Goal: Use online tool/utility: Utilize a website feature to perform a specific function

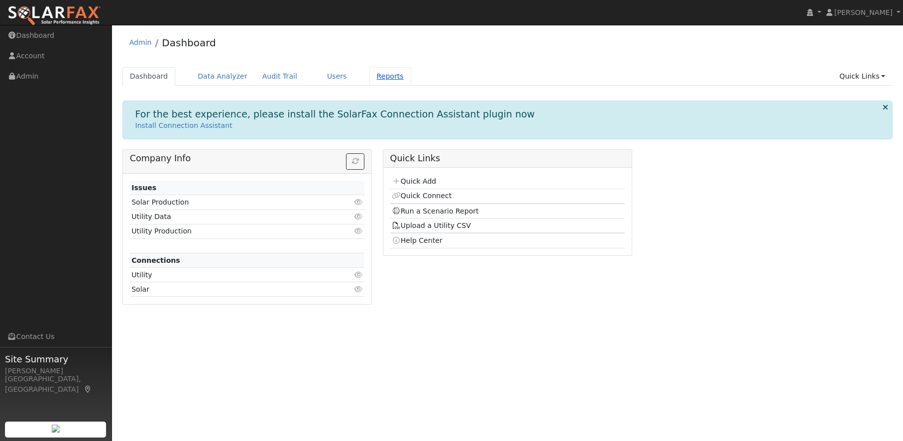
click at [382, 78] on link "Reports" at bounding box center [390, 76] width 42 height 18
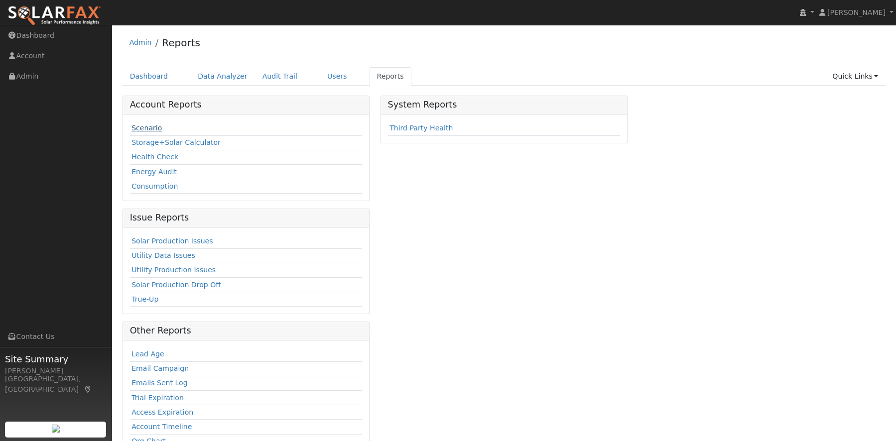
click at [157, 132] on link "Scenario" at bounding box center [146, 128] width 30 height 8
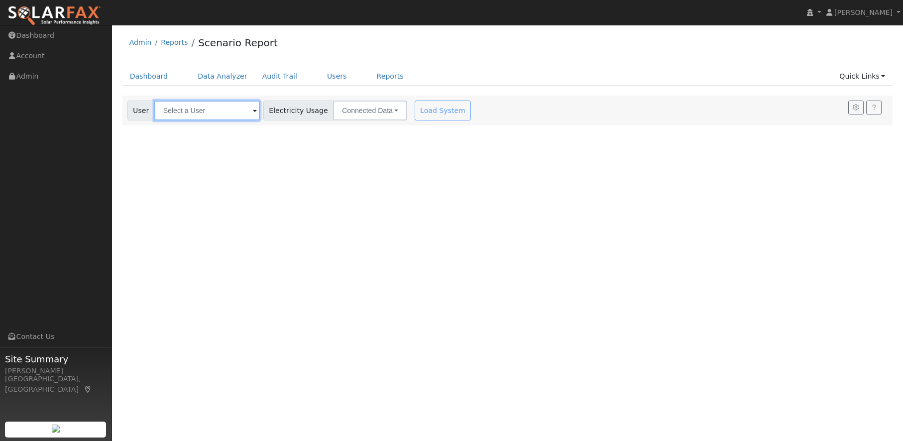
click at [167, 110] on input "text" at bounding box center [207, 111] width 106 height 20
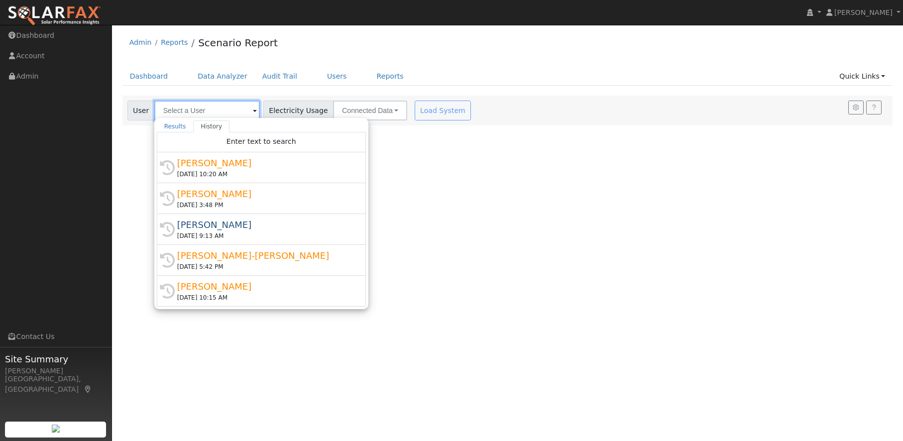
click at [169, 111] on input "text" at bounding box center [207, 111] width 106 height 20
paste input "[PERSON_NAME]"
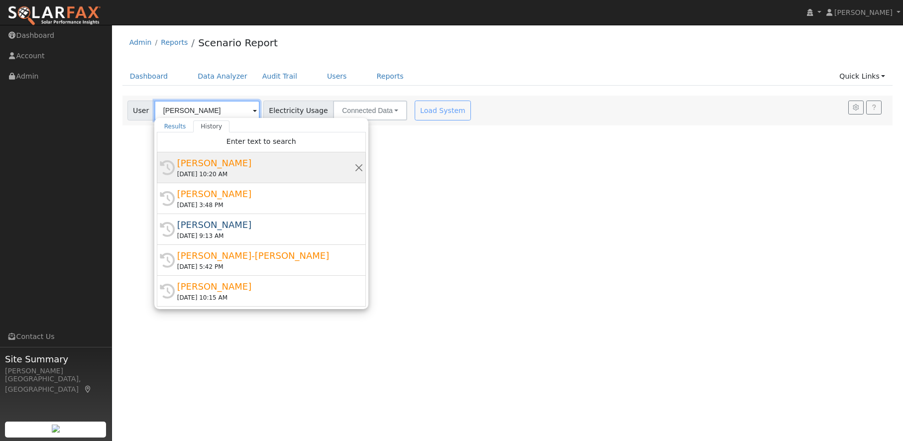
type input "[PERSON_NAME]"
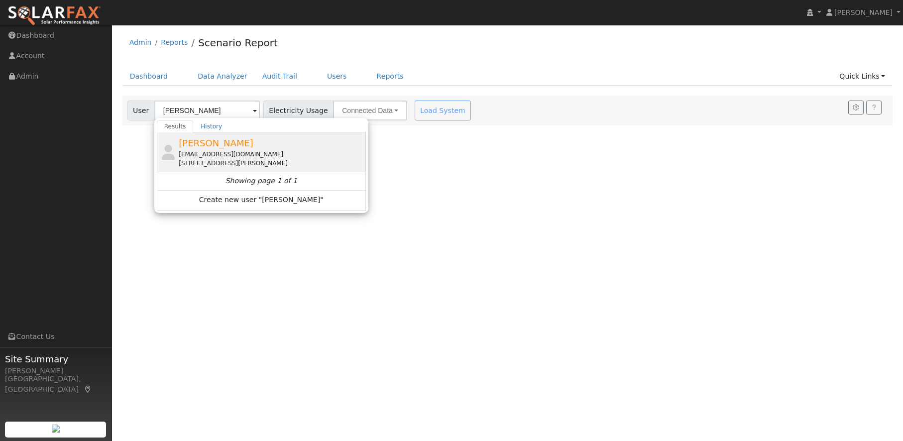
click at [202, 150] on div "[EMAIL_ADDRESS][DOMAIN_NAME]" at bounding box center [271, 154] width 185 height 9
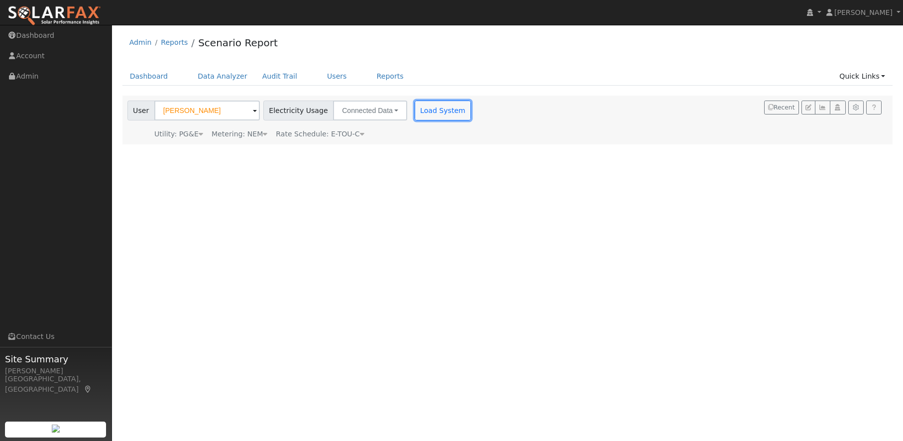
click at [415, 107] on button "Load System" at bounding box center [443, 111] width 57 height 20
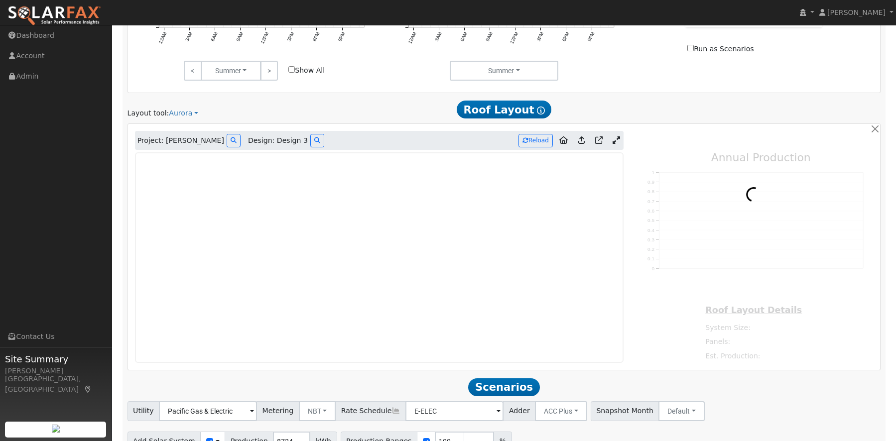
scroll to position [597, 0]
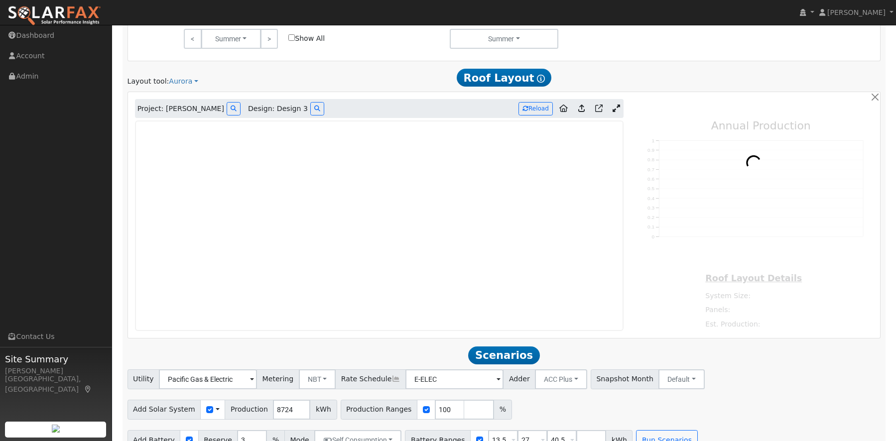
type input "16935"
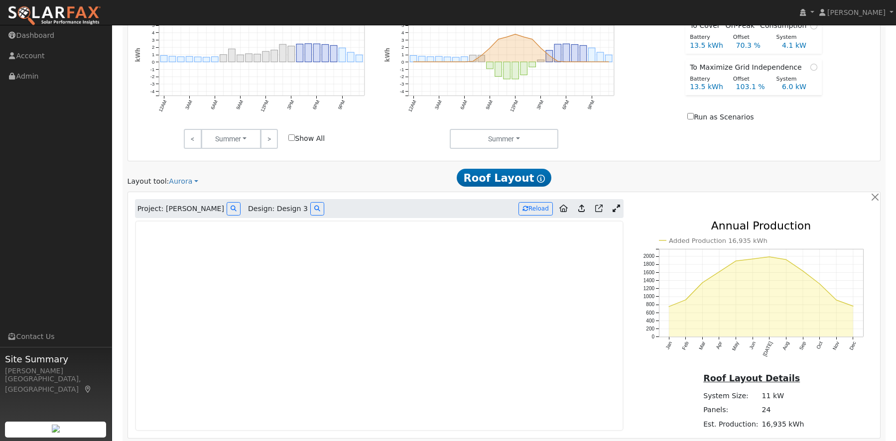
scroll to position [617, 0]
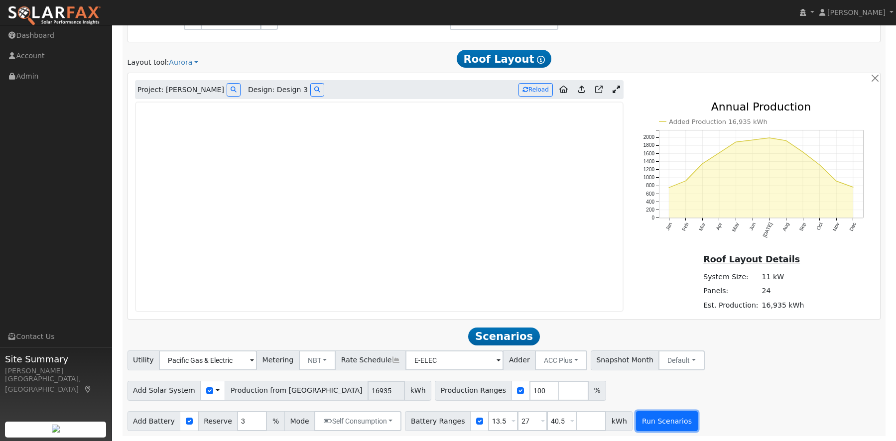
click at [661, 422] on button "Run Scenarios" at bounding box center [666, 421] width 61 height 20
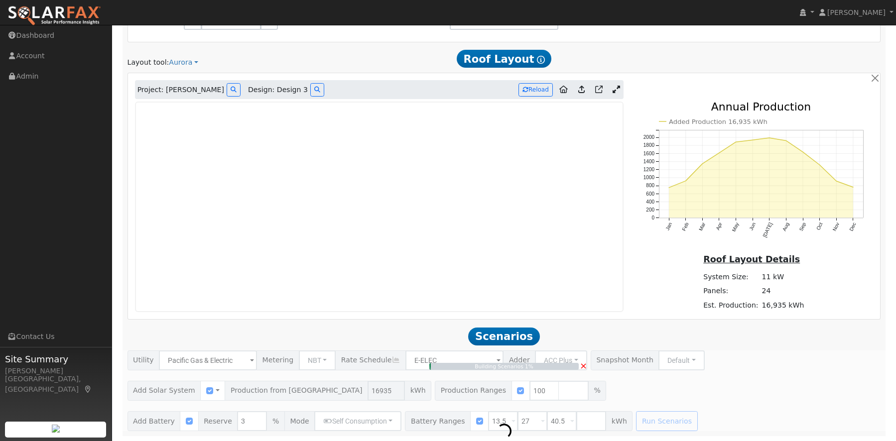
type input "11.3"
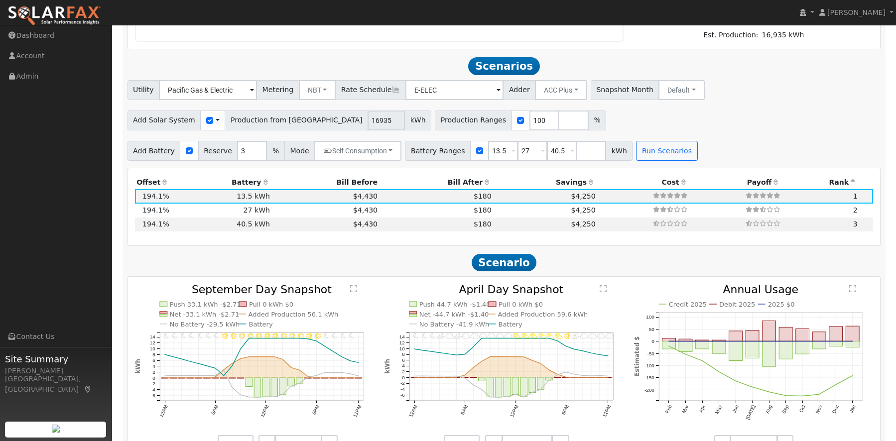
scroll to position [914, 0]
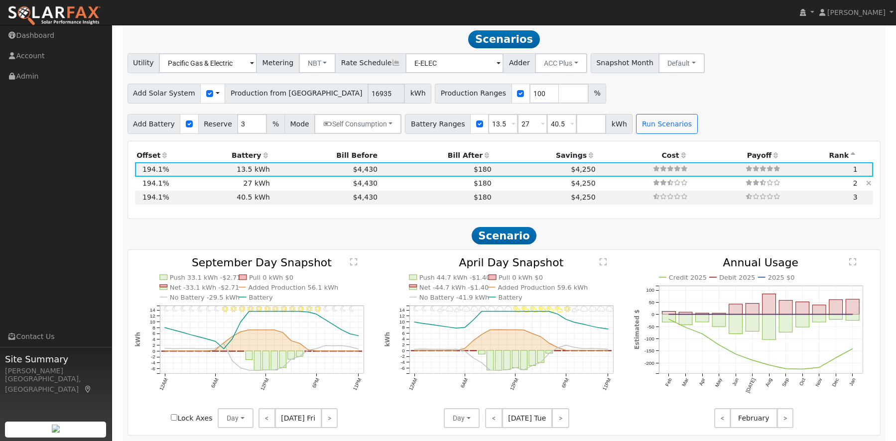
click at [144, 184] on td "194.1%" at bounding box center [153, 184] width 36 height 14
type input "$32,400"
type input "$21,575"
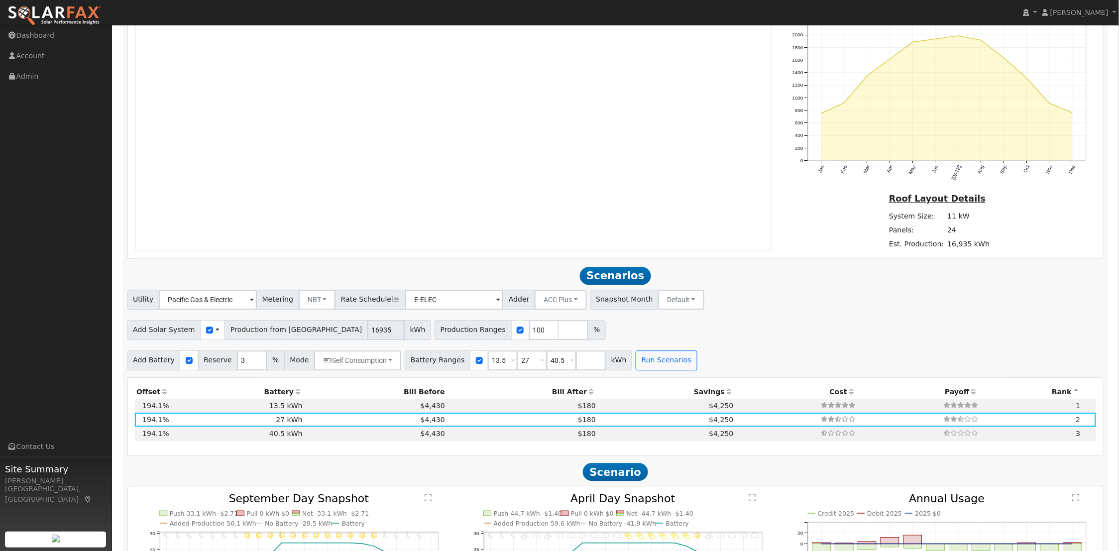
scroll to position [812, 0]
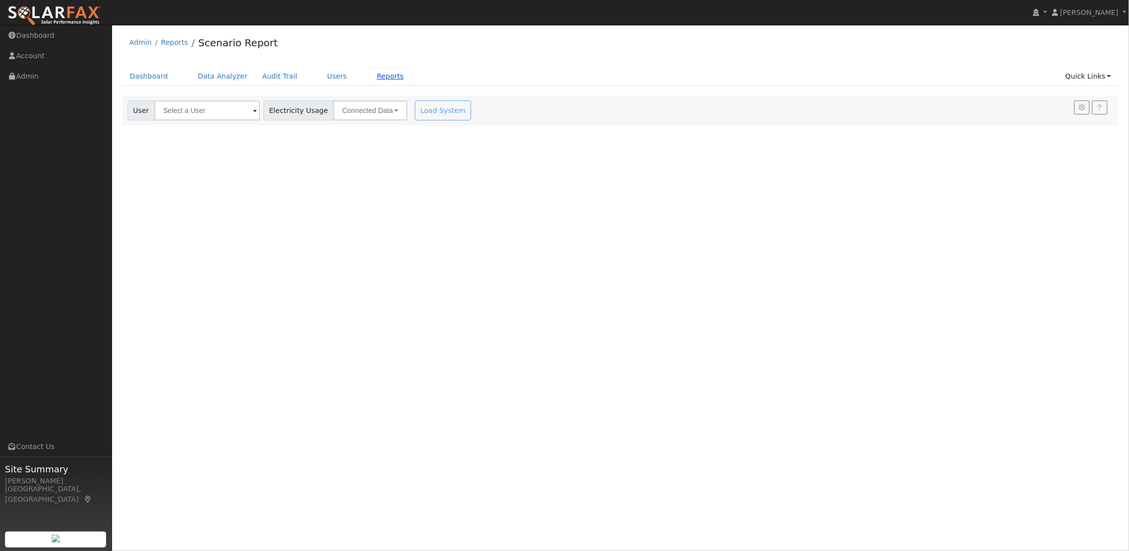
click at [369, 76] on link "Reports" at bounding box center [390, 76] width 42 height 18
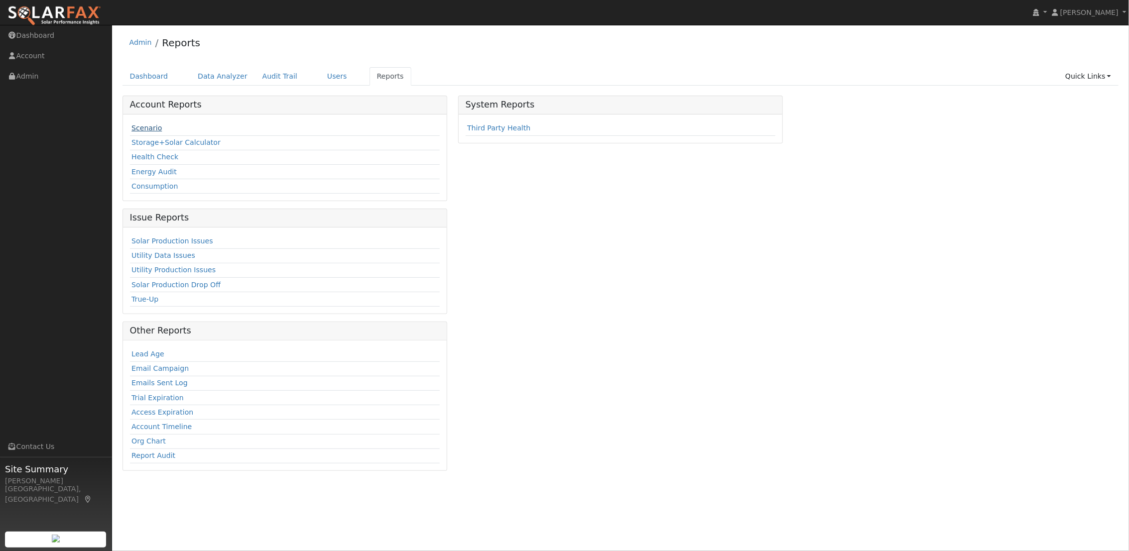
click at [150, 129] on link "Scenario" at bounding box center [146, 128] width 30 height 8
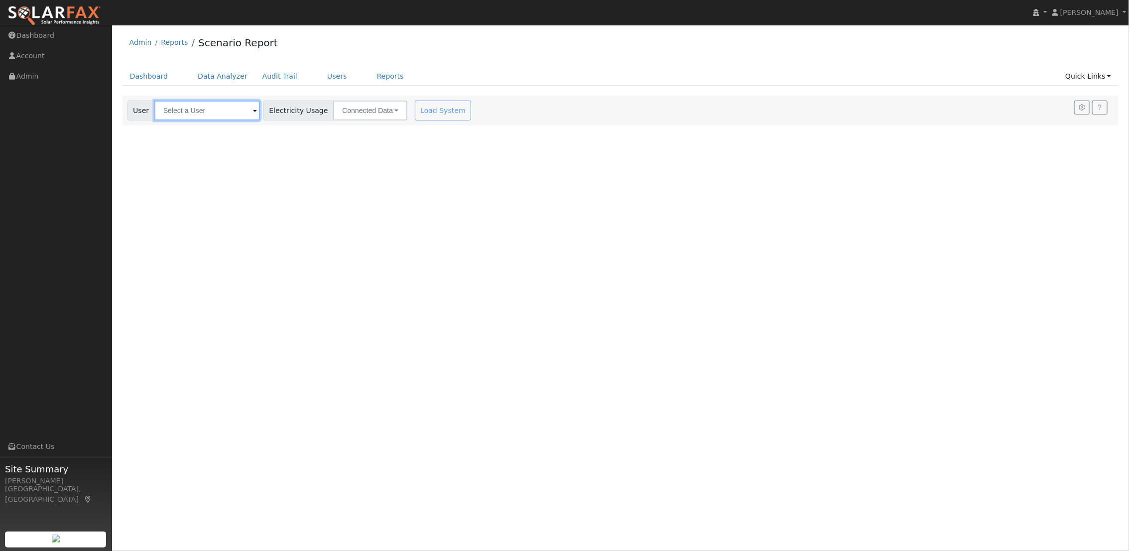
click at [208, 113] on input "text" at bounding box center [207, 111] width 106 height 20
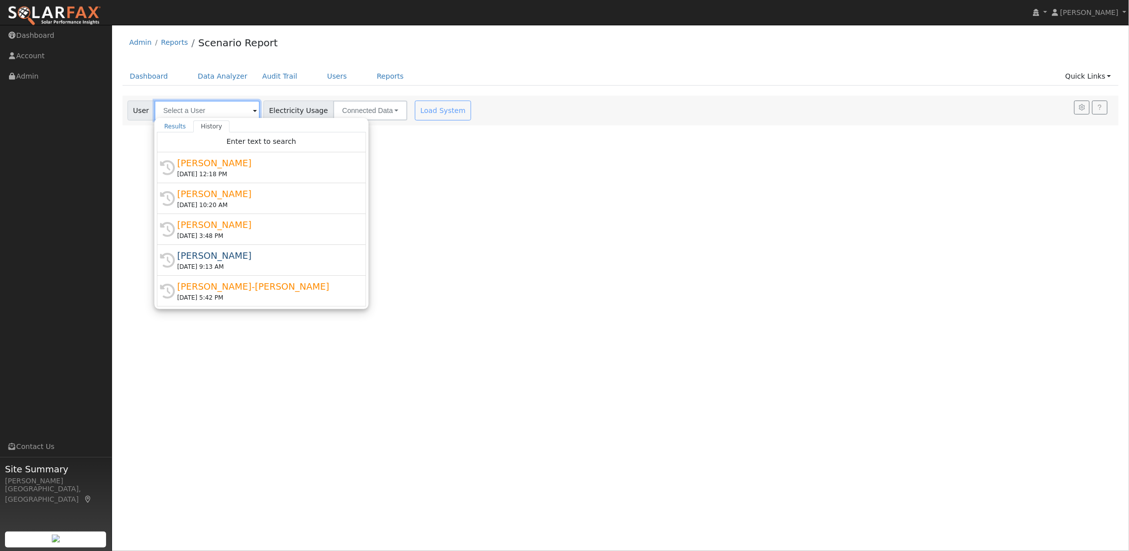
paste input "[PERSON_NAME]"
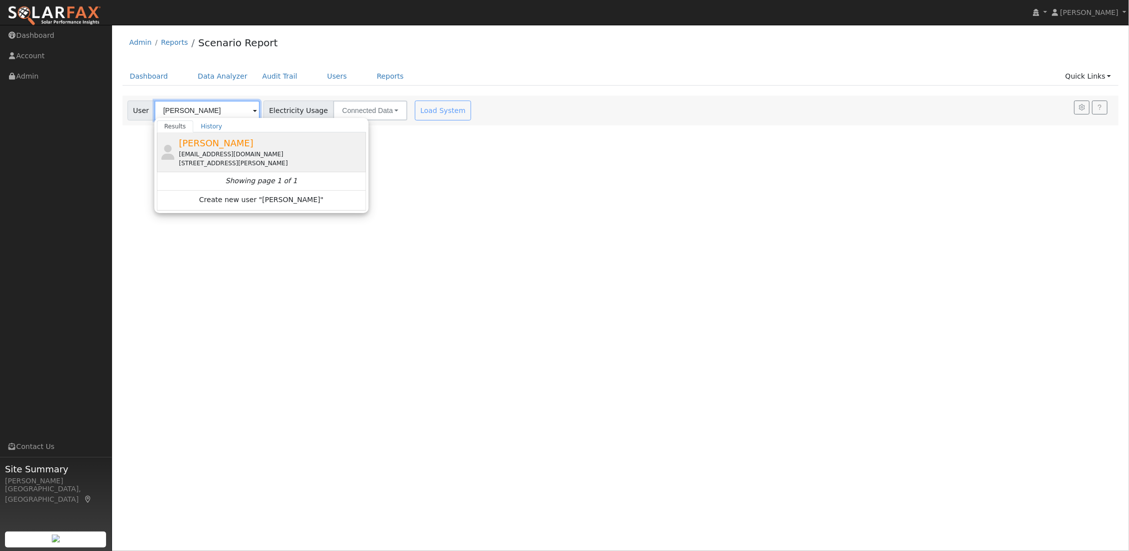
type input "[PERSON_NAME]"
click at [205, 153] on div "[EMAIL_ADDRESS][DOMAIN_NAME]" at bounding box center [271, 154] width 185 height 9
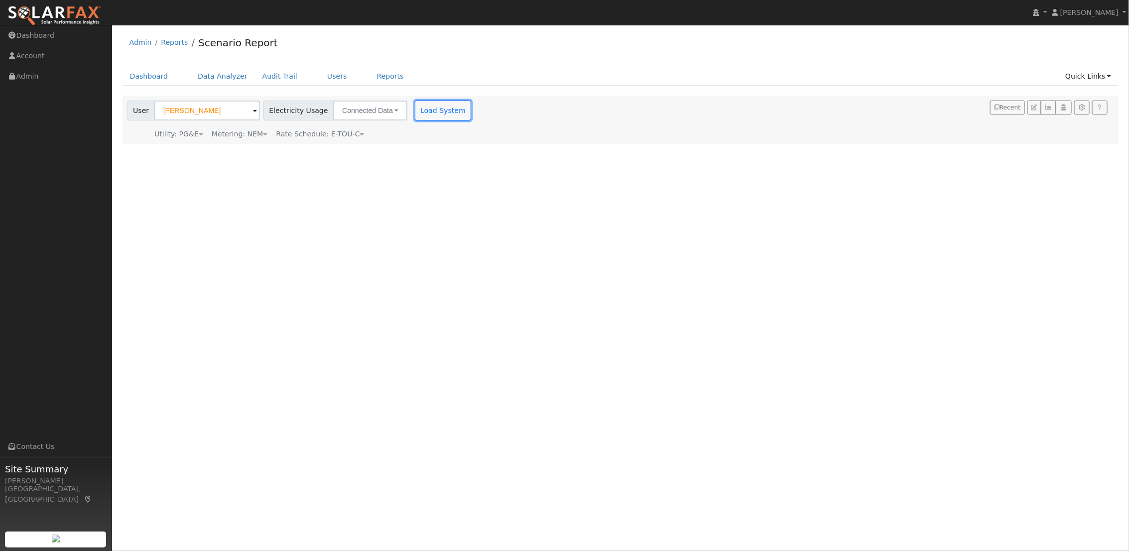
click at [441, 114] on button "Load System" at bounding box center [443, 111] width 57 height 20
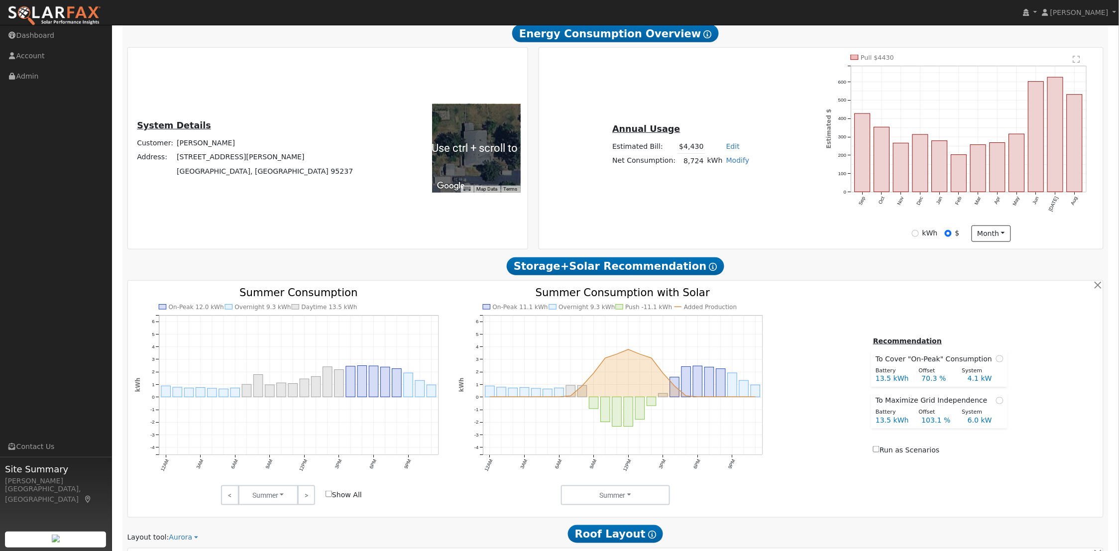
type input "16935"
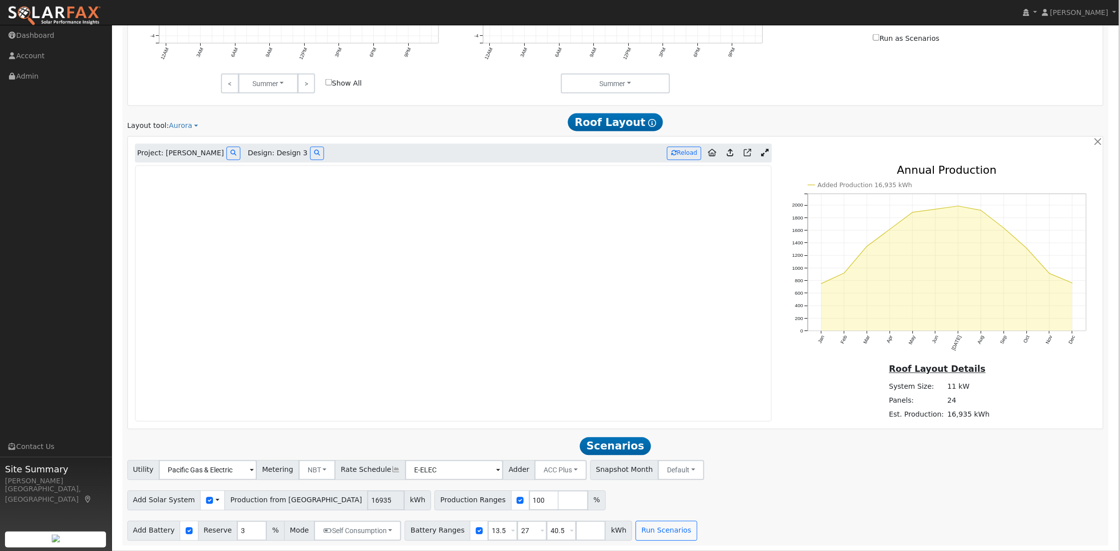
scroll to position [643, 0]
click at [661, 536] on button "Run Scenarios" at bounding box center [666, 531] width 61 height 20
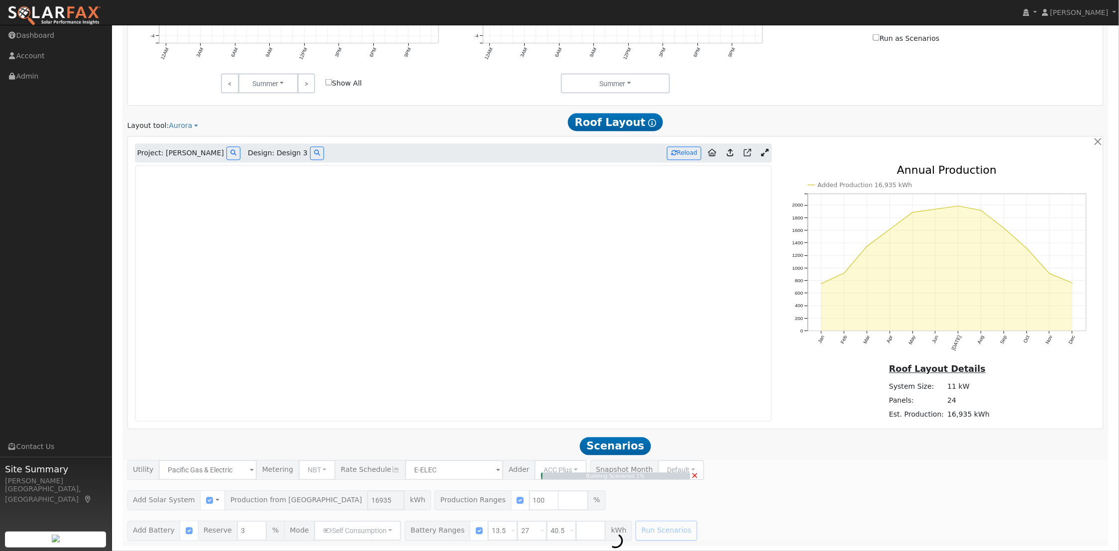
type input "11.3"
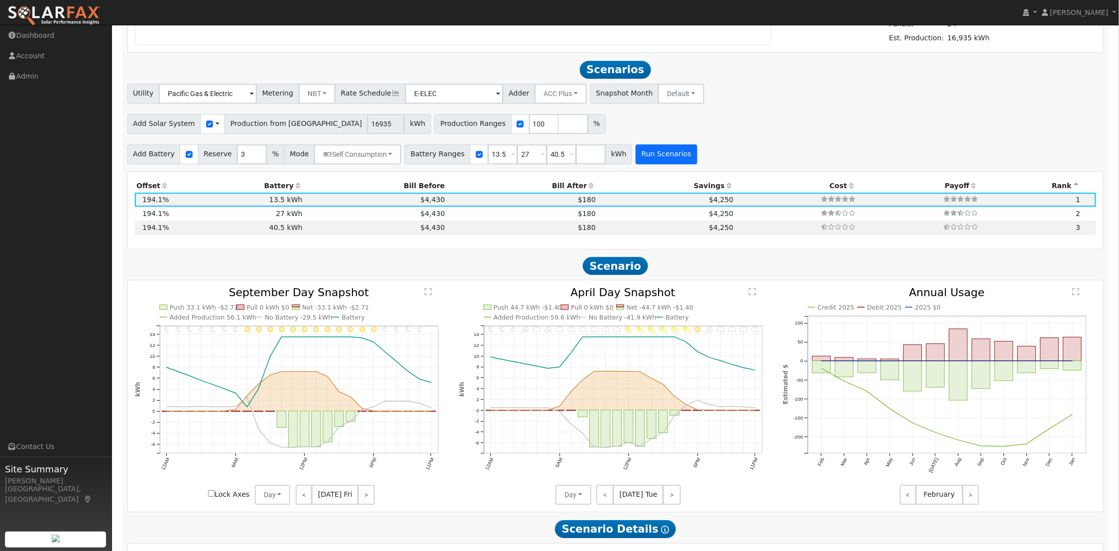
scroll to position [1051, 0]
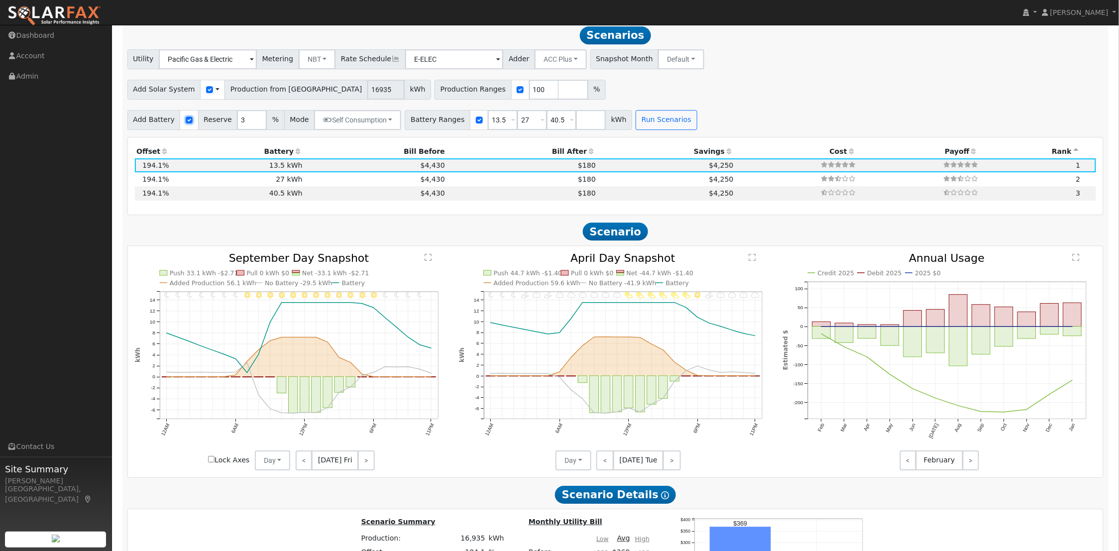
click at [186, 123] on input "checkbox" at bounding box center [189, 120] width 7 height 7
checkbox input "false"
click at [217, 122] on button "Run Scenarios" at bounding box center [232, 120] width 61 height 20
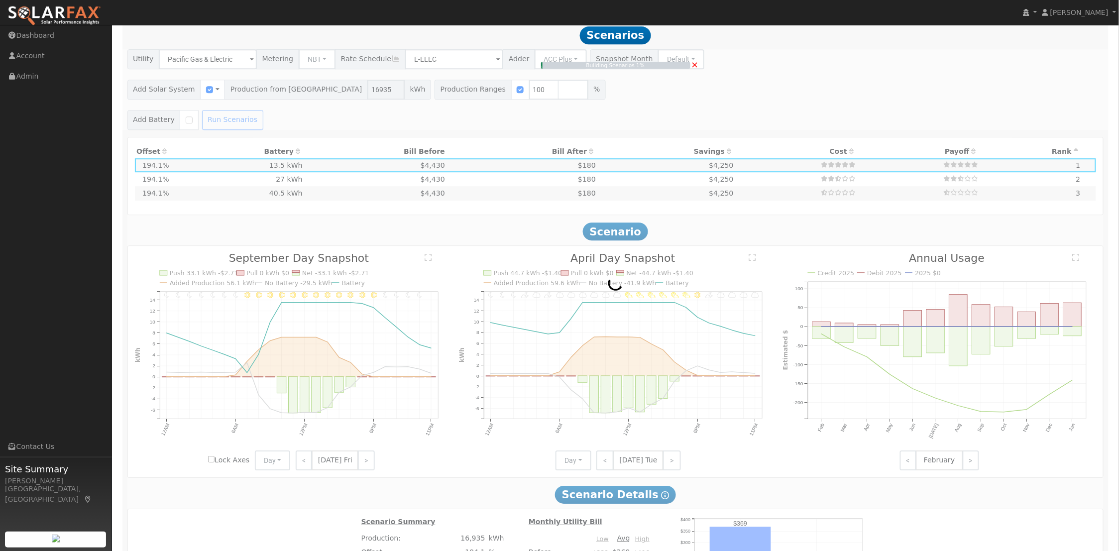
type input "$11,855"
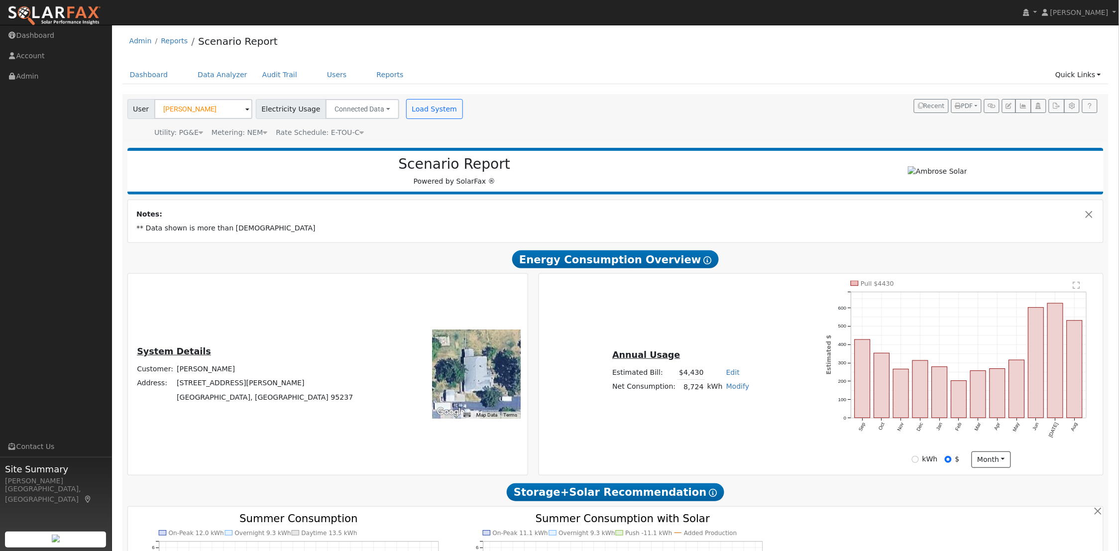
scroll to position [0, 0]
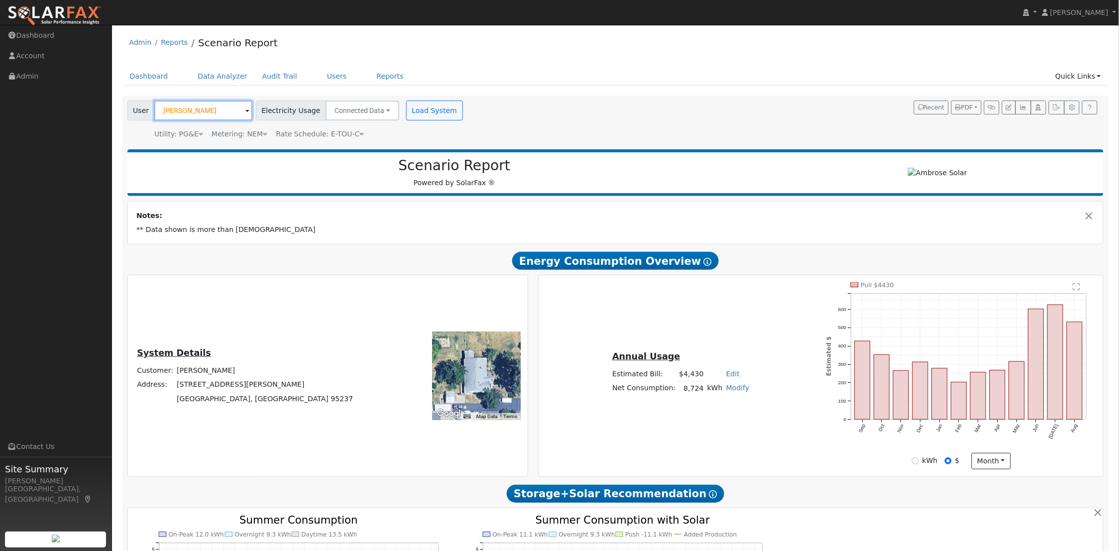
click at [196, 111] on input "[PERSON_NAME]" at bounding box center [203, 111] width 98 height 20
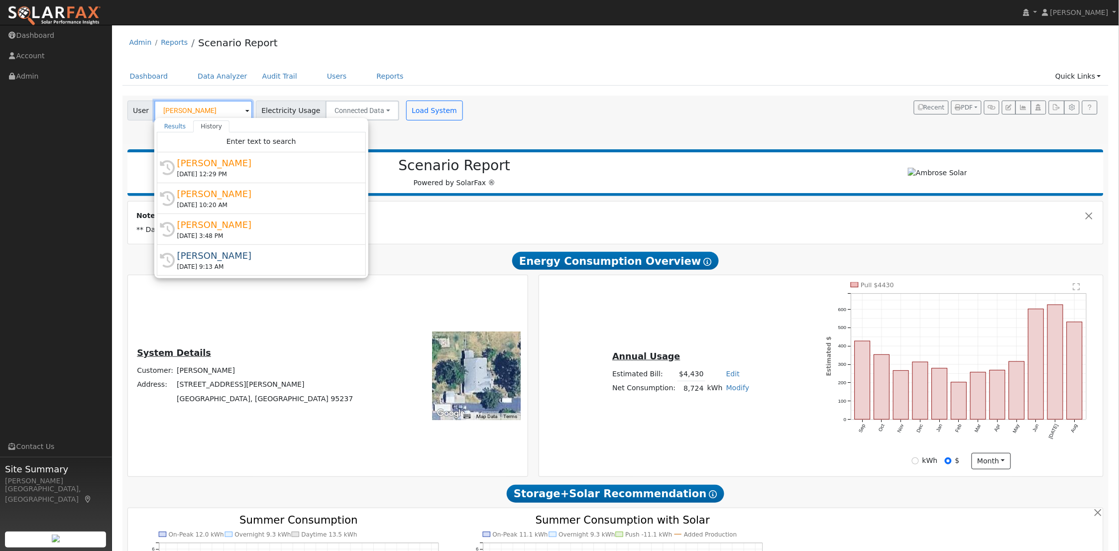
click at [196, 111] on input "[PERSON_NAME]" at bounding box center [203, 111] width 98 height 20
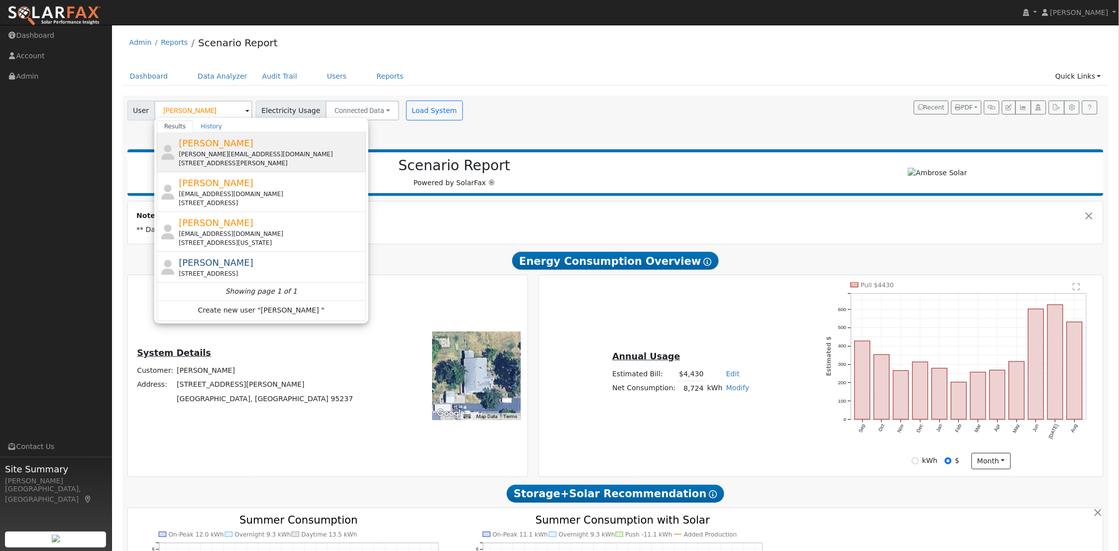
click at [197, 142] on span "[PERSON_NAME]" at bounding box center [216, 143] width 75 height 10
type input "[PERSON_NAME]"
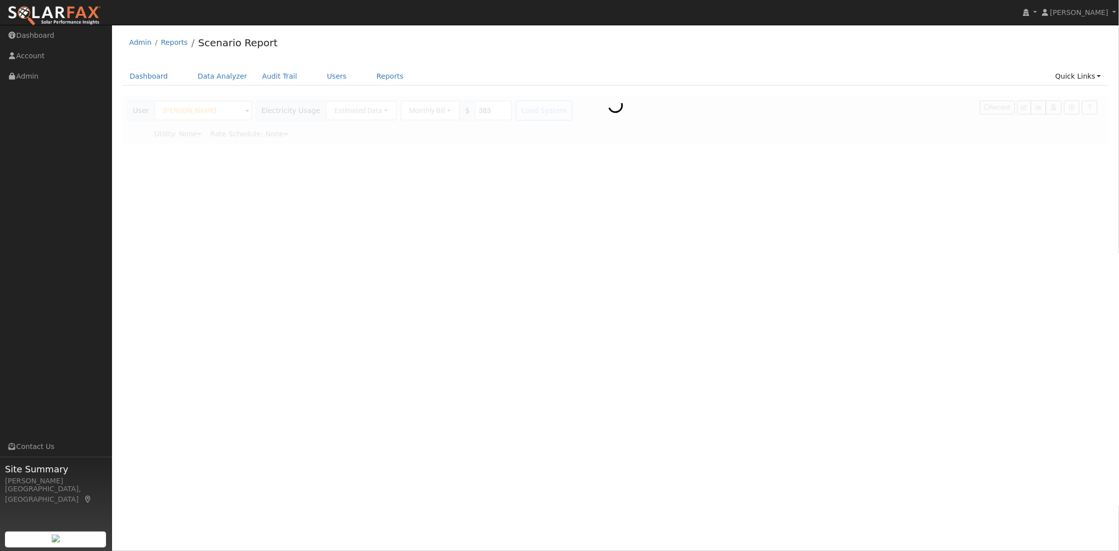
type input "Pacific Gas & Electric"
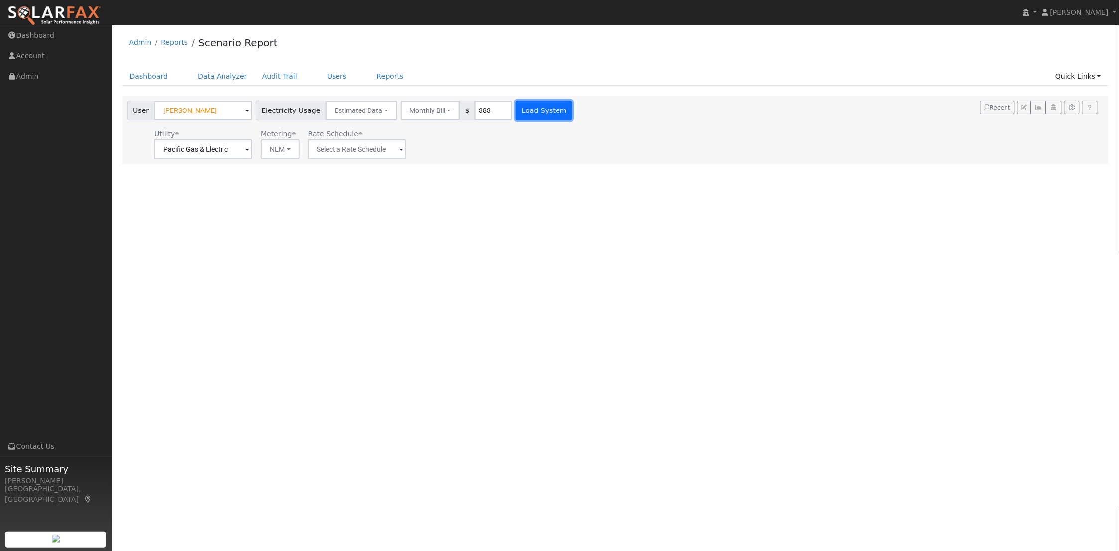
click at [520, 113] on button "Load System" at bounding box center [544, 111] width 57 height 20
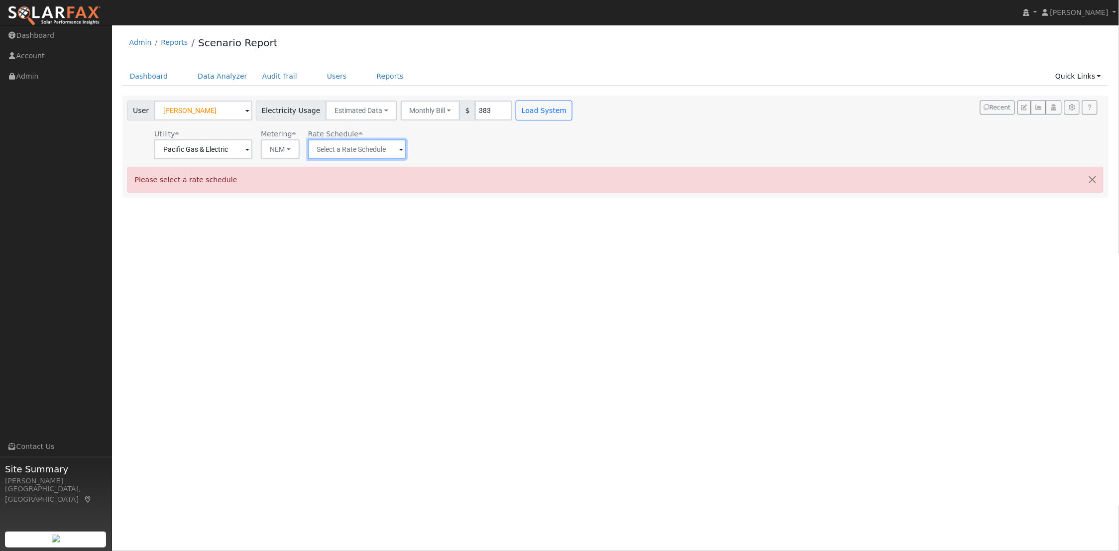
click at [397, 145] on input "text" at bounding box center [357, 149] width 98 height 20
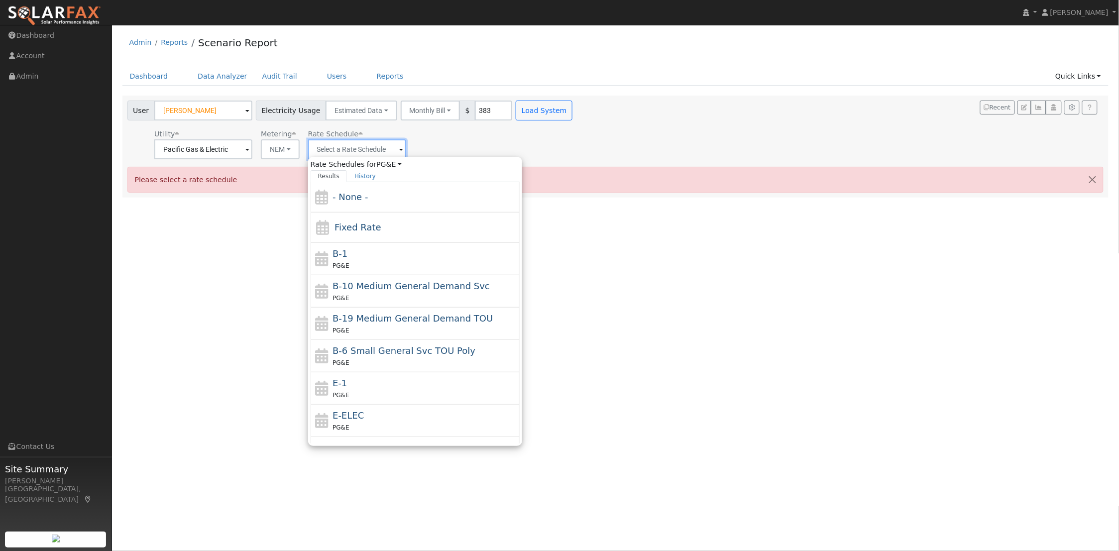
click at [397, 148] on input "text" at bounding box center [357, 149] width 98 height 20
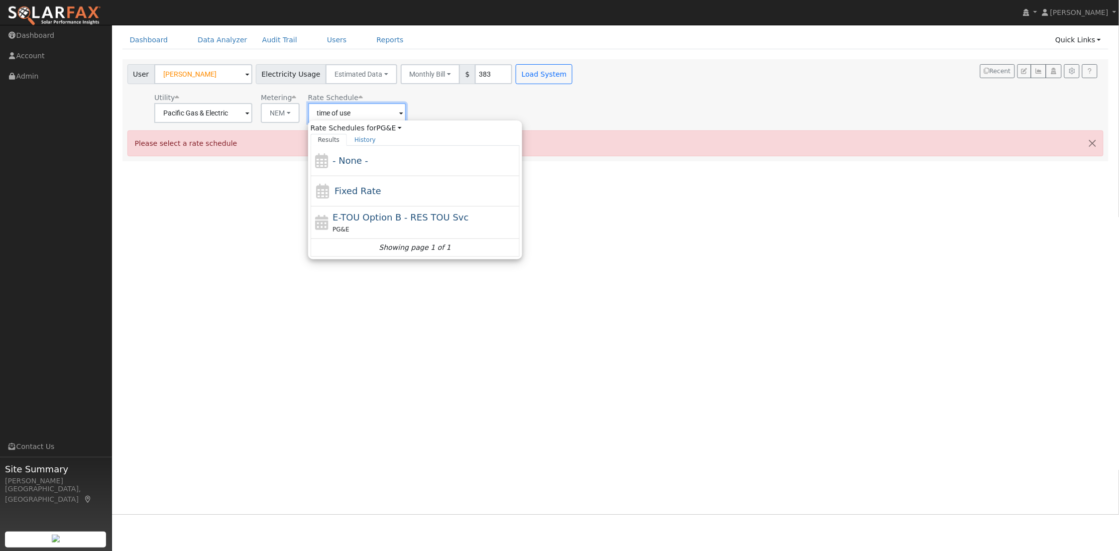
scroll to position [56, 0]
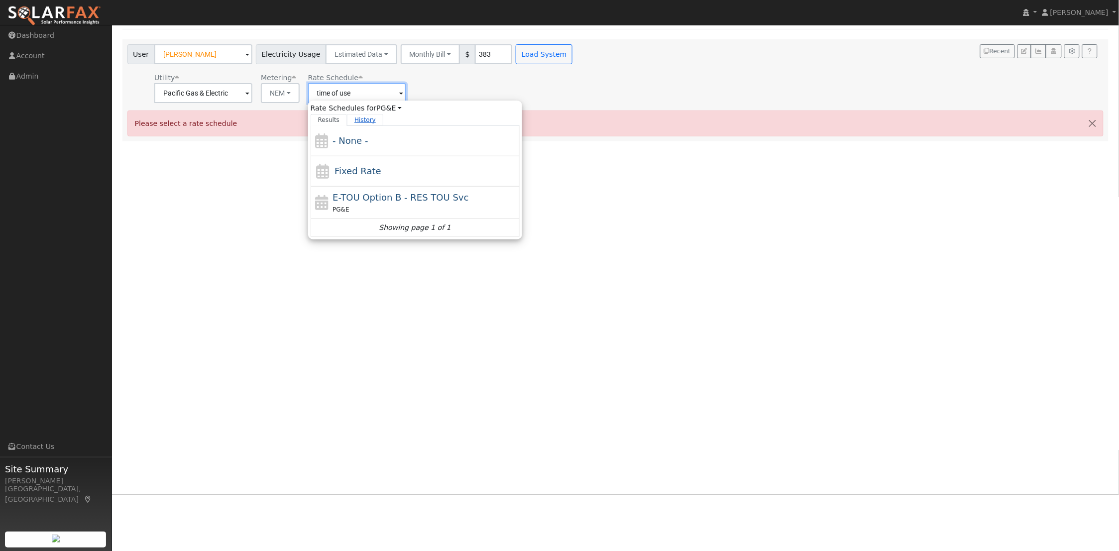
type input "time of use"
click at [362, 119] on link "History" at bounding box center [365, 120] width 36 height 12
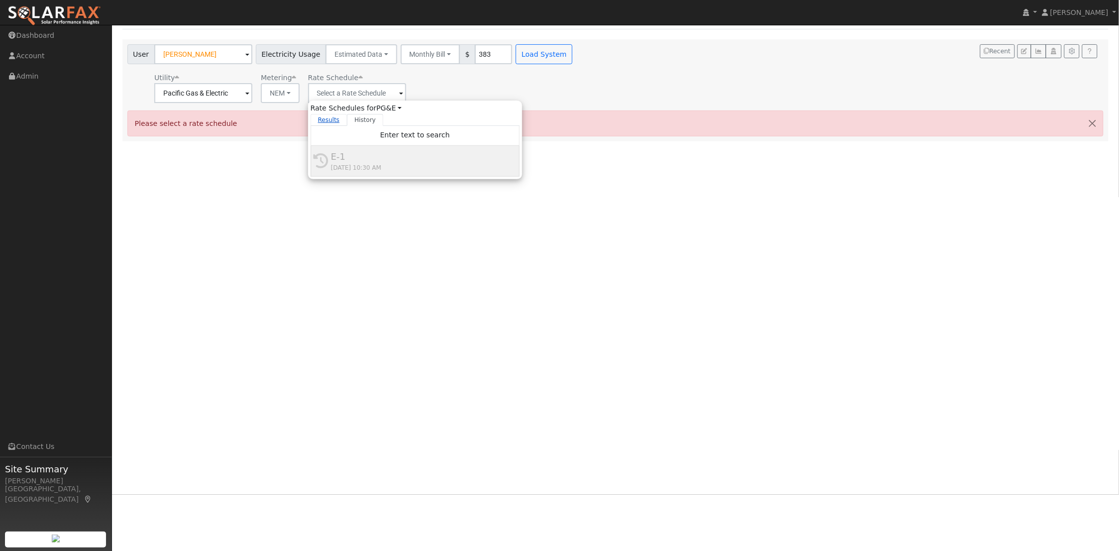
click at [328, 121] on link "Results" at bounding box center [329, 120] width 37 height 12
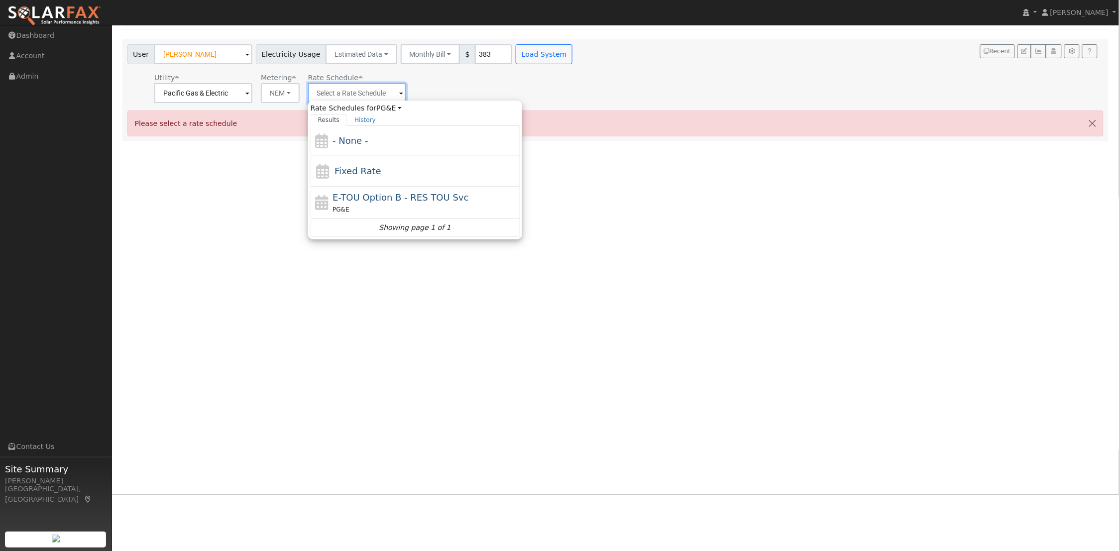
click at [335, 94] on input "text" at bounding box center [357, 93] width 98 height 20
click at [356, 119] on link "History" at bounding box center [365, 120] width 36 height 12
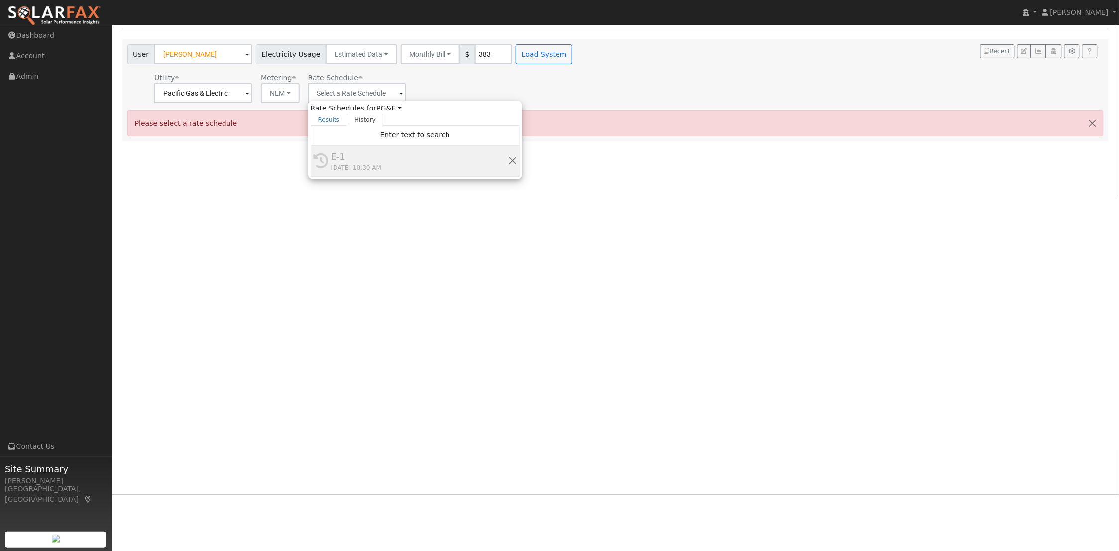
click at [351, 159] on div "E-1" at bounding box center [419, 156] width 177 height 13
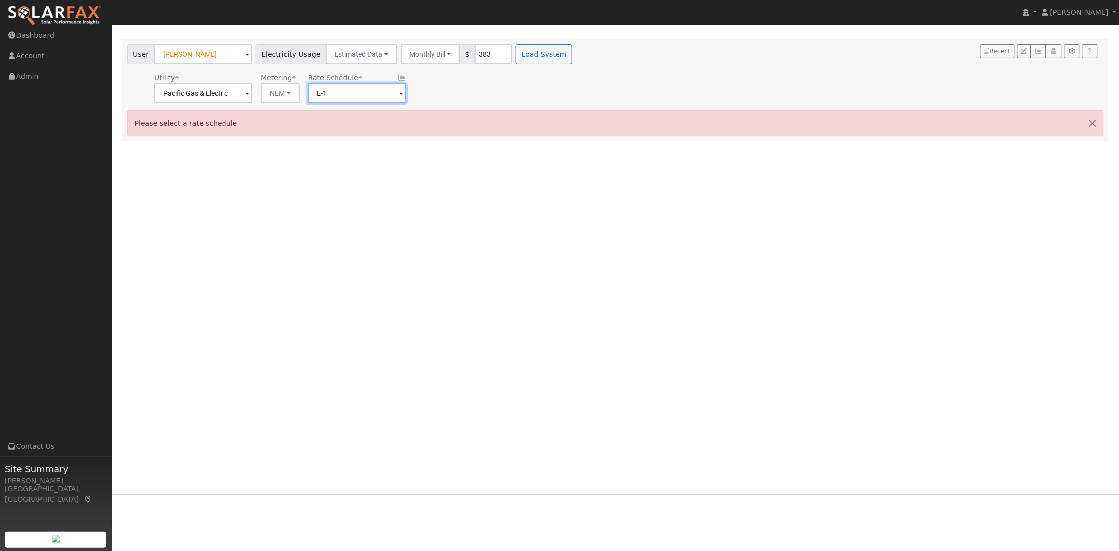
click at [345, 96] on input "E-1" at bounding box center [357, 93] width 98 height 20
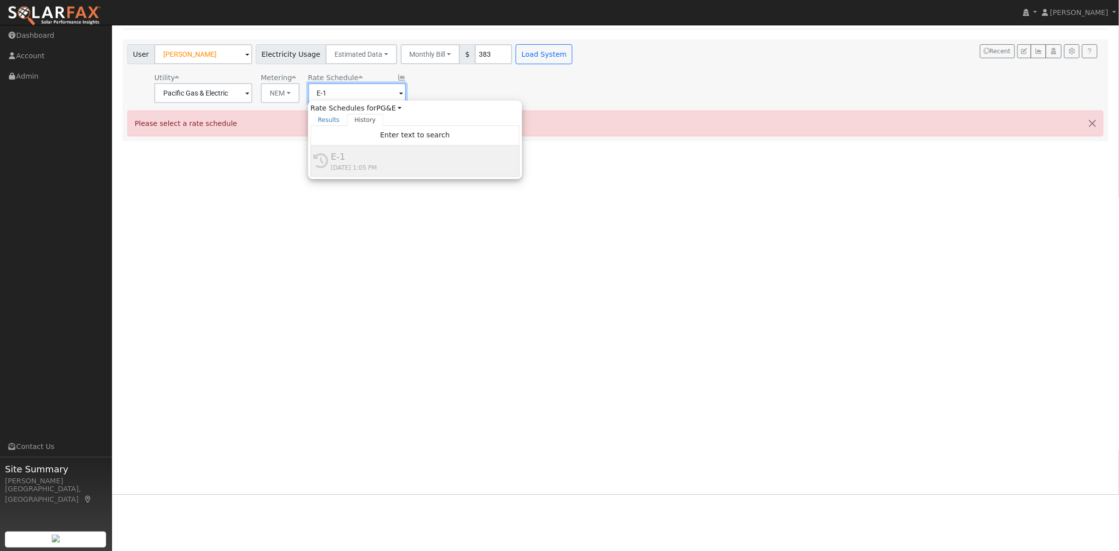
click at [345, 96] on input "E-1" at bounding box center [357, 93] width 98 height 20
click at [344, 96] on input "E-1" at bounding box center [357, 93] width 98 height 20
type input "E"
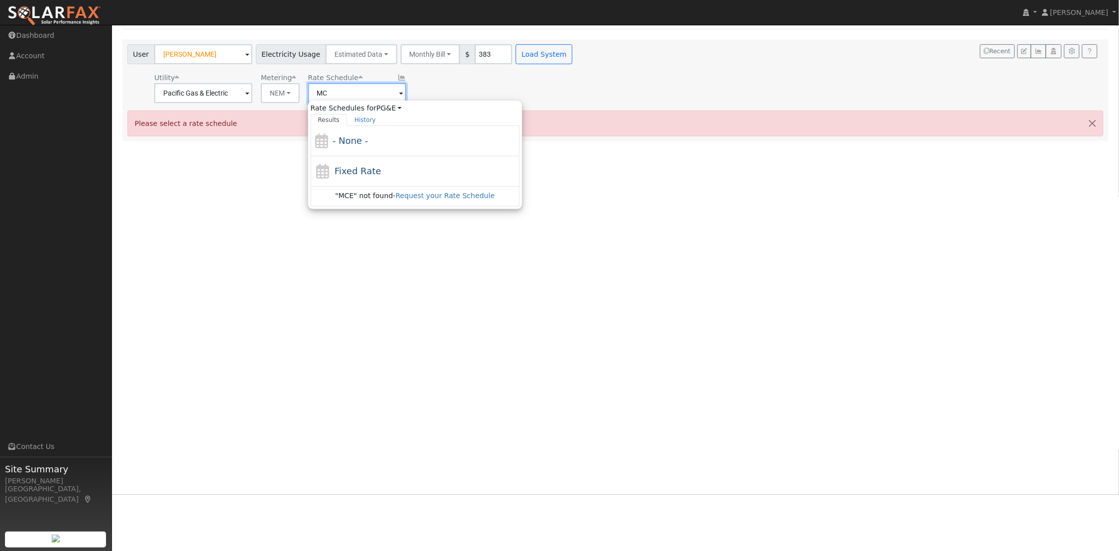
type input "M"
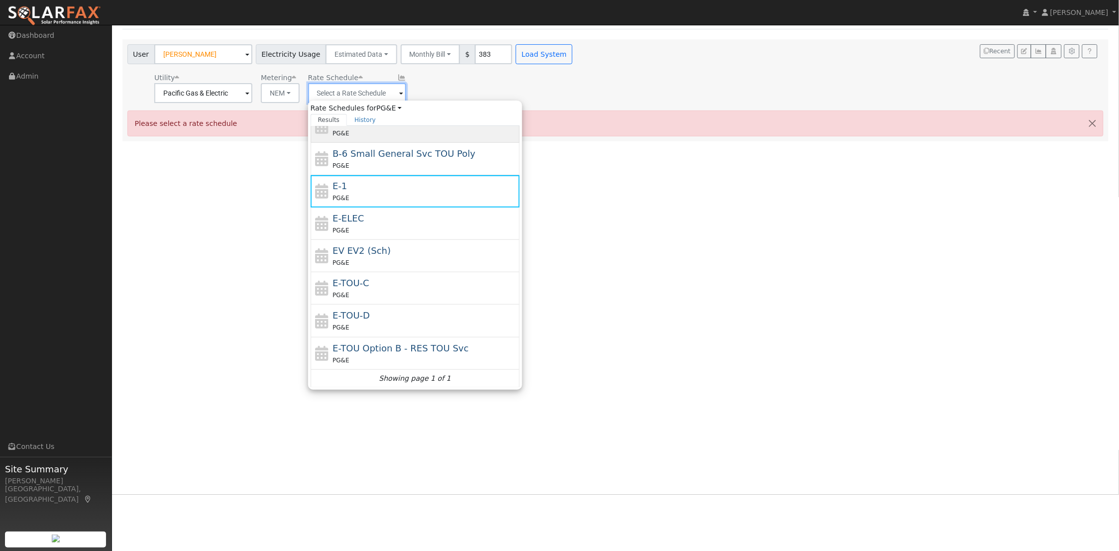
scroll to position [143, 0]
click at [395, 179] on div "E-1 PG&E" at bounding box center [425, 191] width 185 height 24
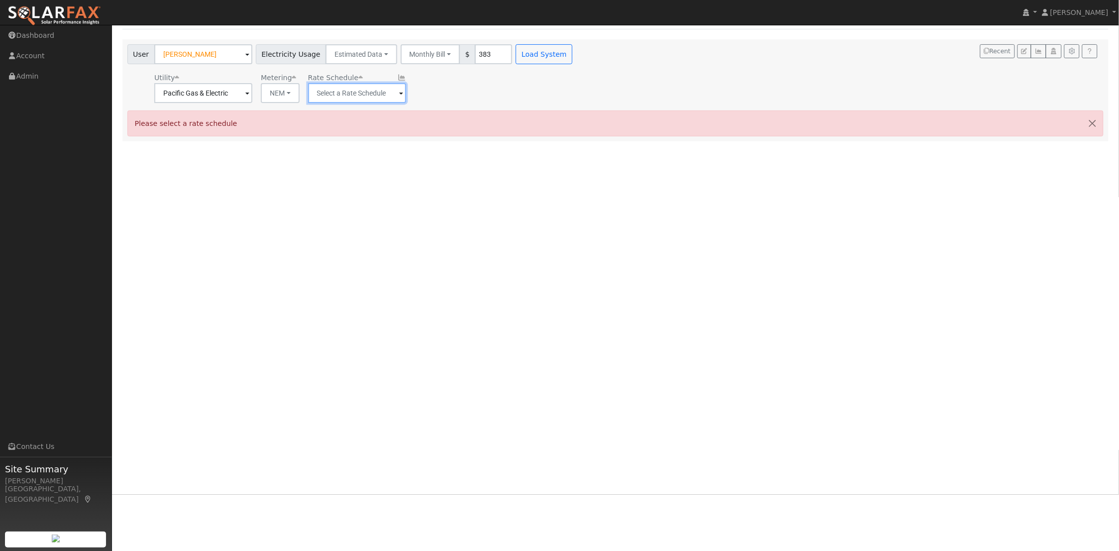
click at [361, 93] on input "text" at bounding box center [357, 93] width 98 height 20
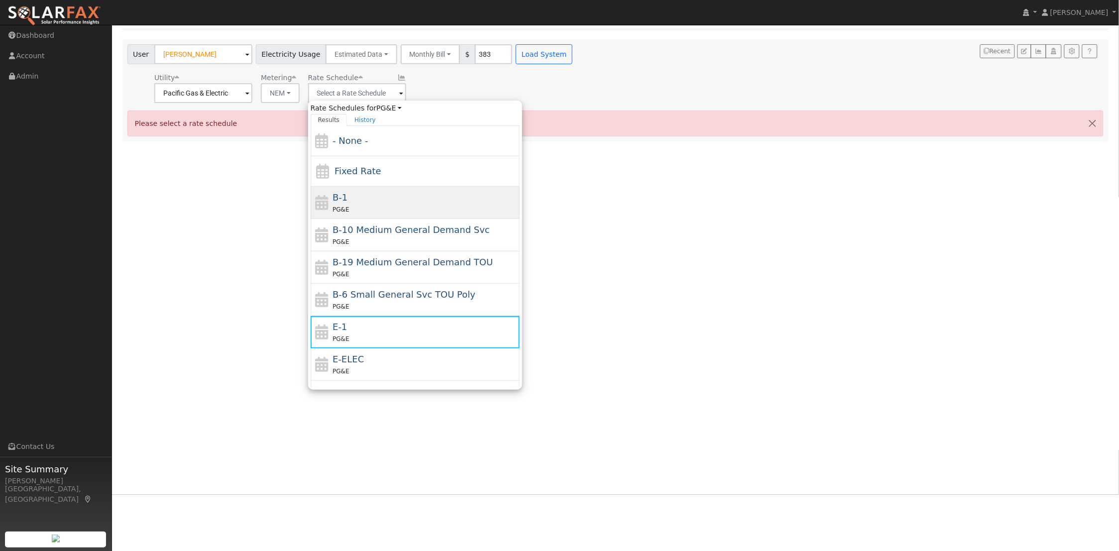
click at [345, 203] on span "B-1" at bounding box center [340, 197] width 15 height 10
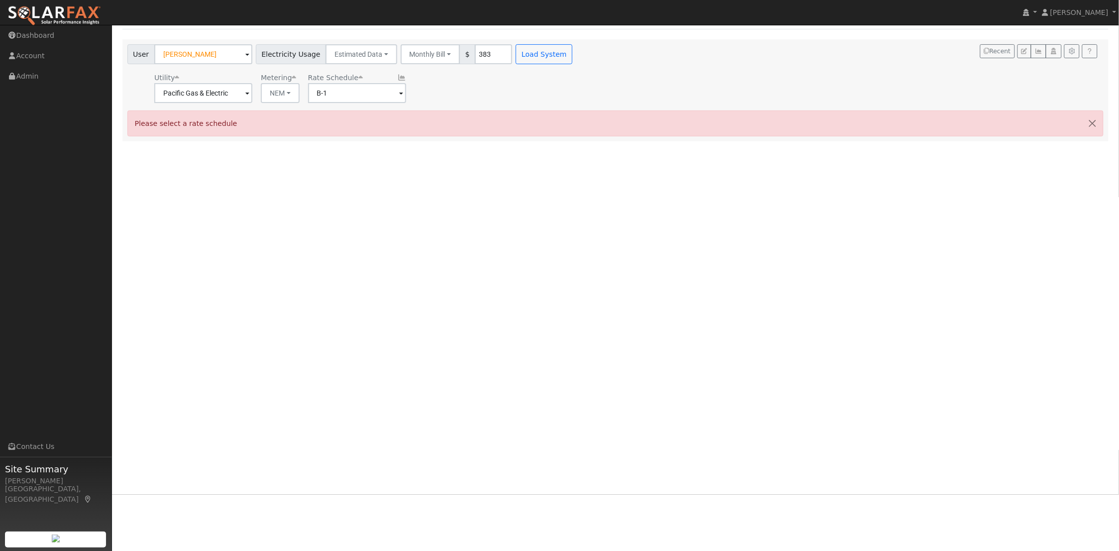
click at [512, 235] on div "User Profile First name Last name Email Email Notifications No Emails No Emails…" at bounding box center [615, 232] width 1007 height 526
click at [397, 94] on input "B-1" at bounding box center [357, 93] width 98 height 20
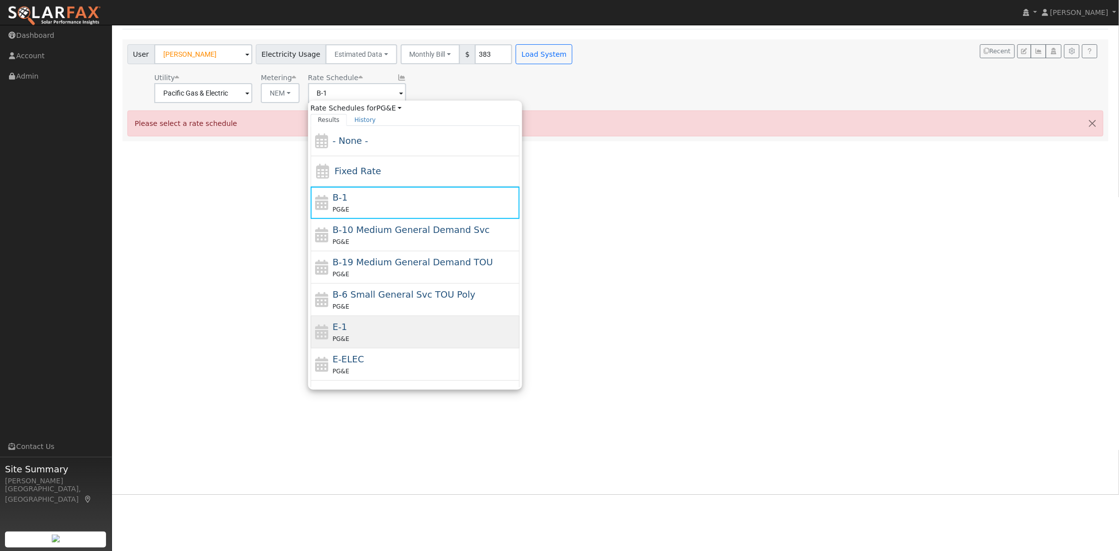
click at [400, 335] on div "PG&E" at bounding box center [425, 339] width 185 height 10
type input "E-1"
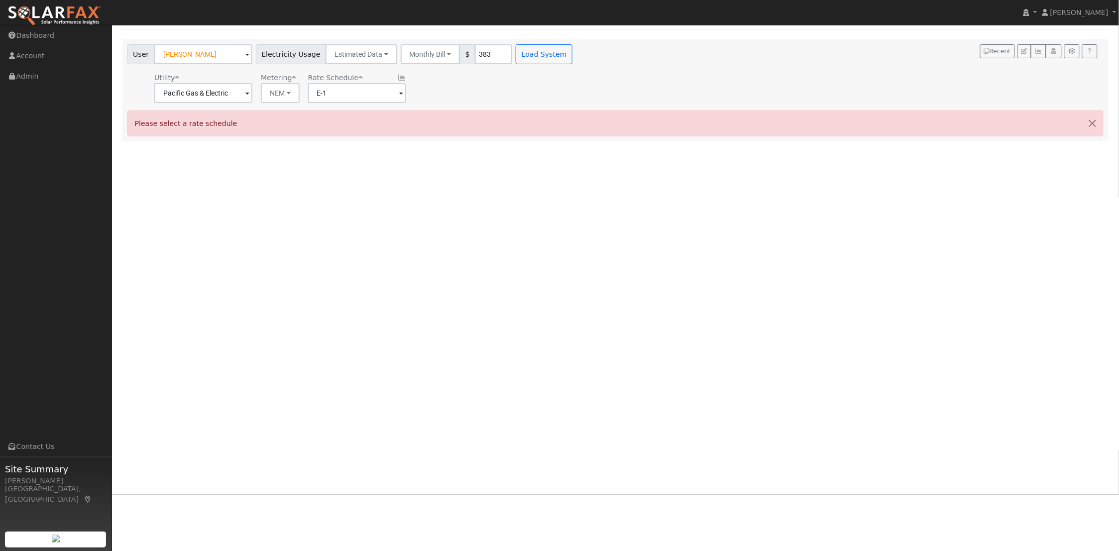
click at [391, 228] on div "User Profile First name Last name Email Email Notifications No Emails No Emails…" at bounding box center [615, 232] width 1007 height 526
click at [524, 57] on button "Load System" at bounding box center [544, 54] width 57 height 20
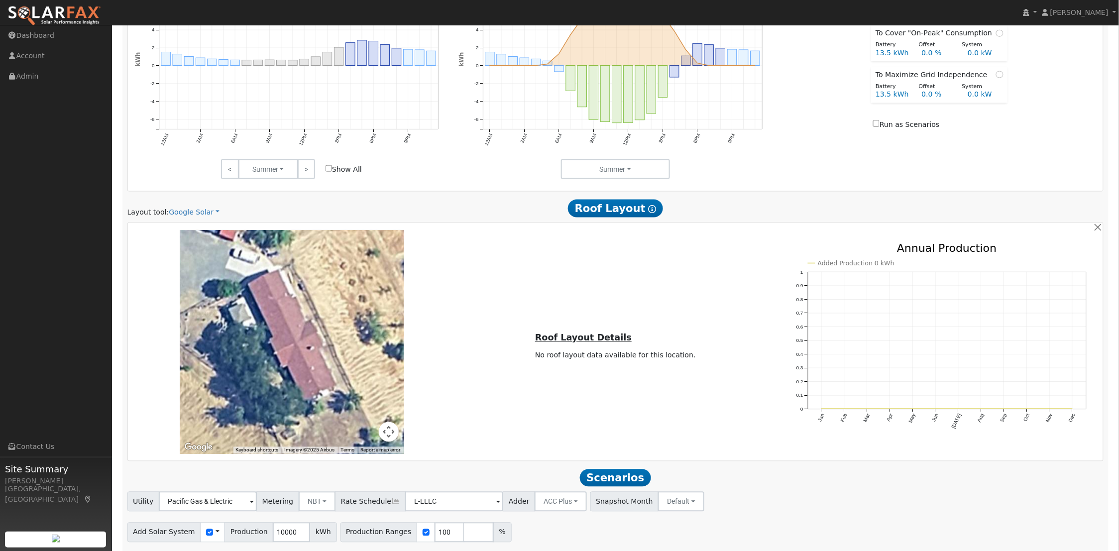
scroll to position [540, 0]
